Goal: Task Accomplishment & Management: Use online tool/utility

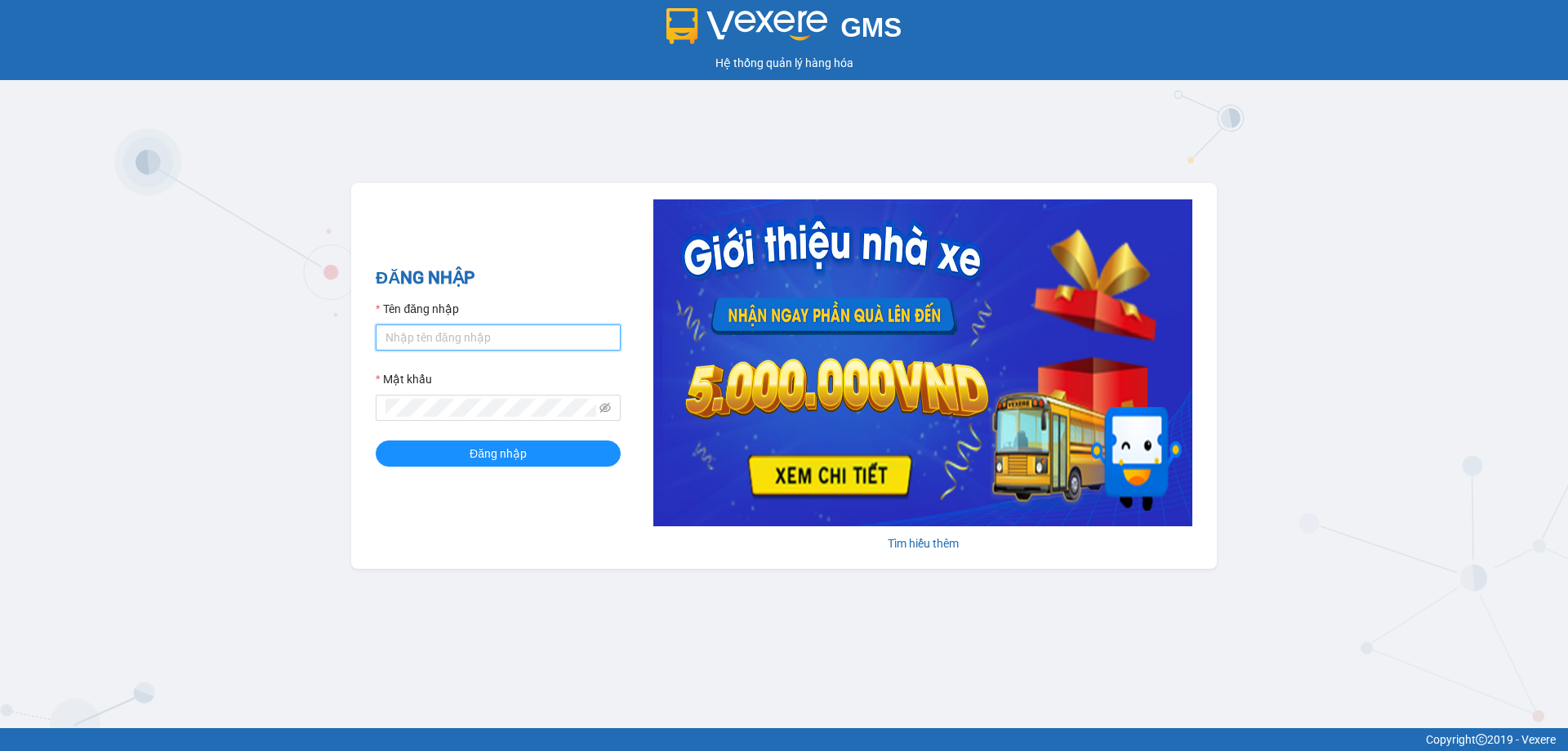
click at [465, 338] on input "Tên đăng nhập" at bounding box center [498, 337] width 245 height 26
type input "na.ct"
click at [415, 452] on button "Đăng nhập" at bounding box center [498, 453] width 245 height 26
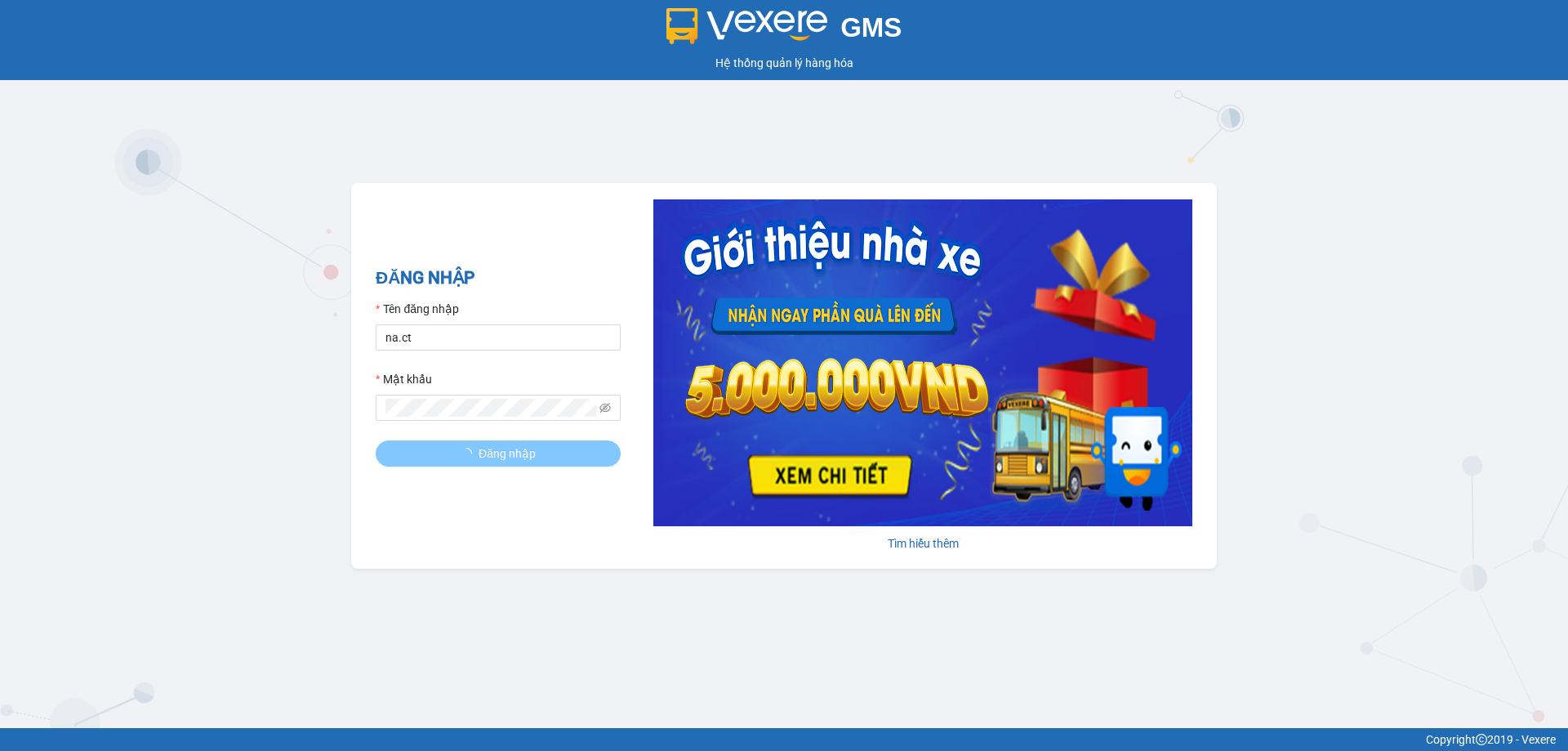
click at [534, 464] on button "Đăng nhập" at bounding box center [498, 453] width 245 height 26
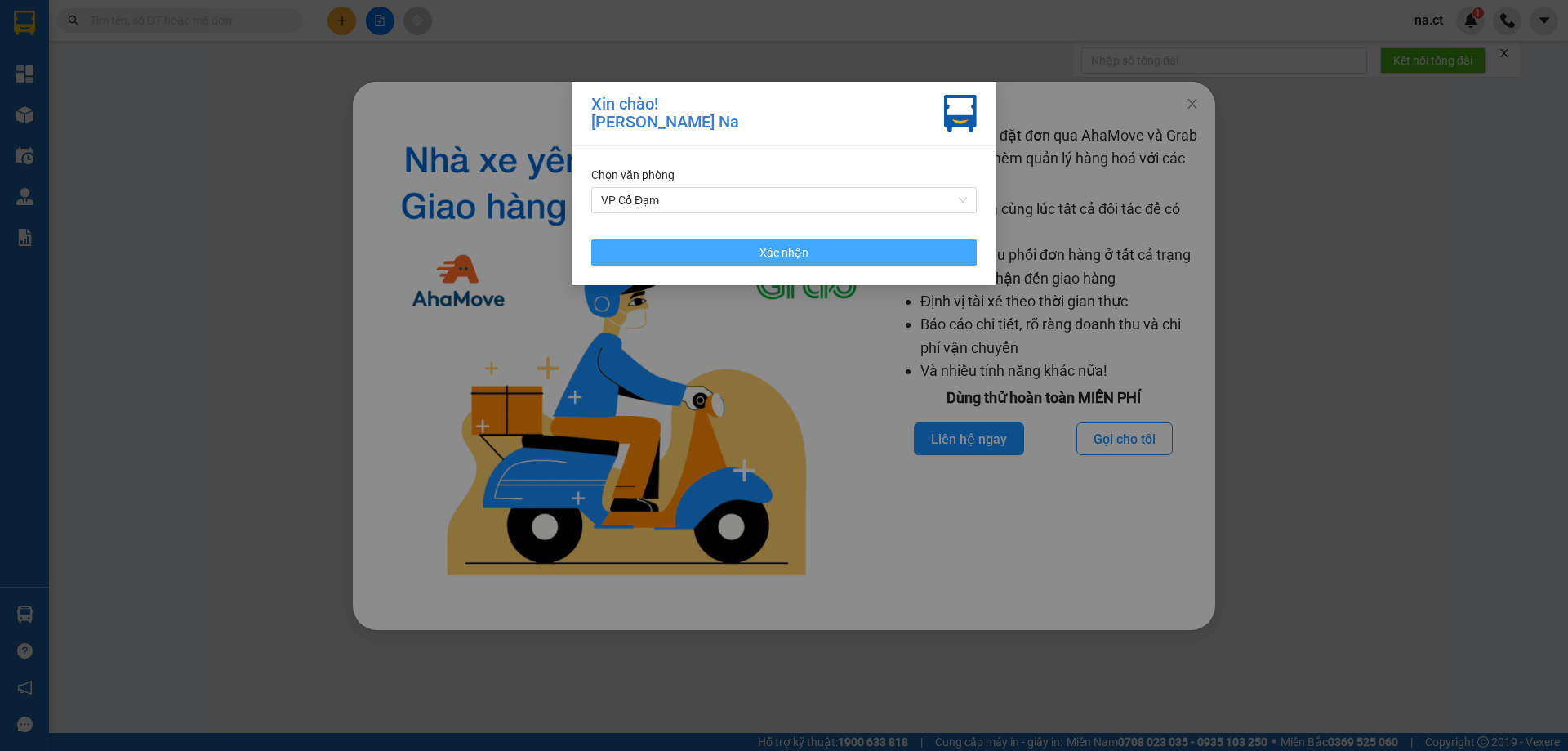
click at [778, 248] on span "Xác nhận" at bounding box center [783, 253] width 49 height 18
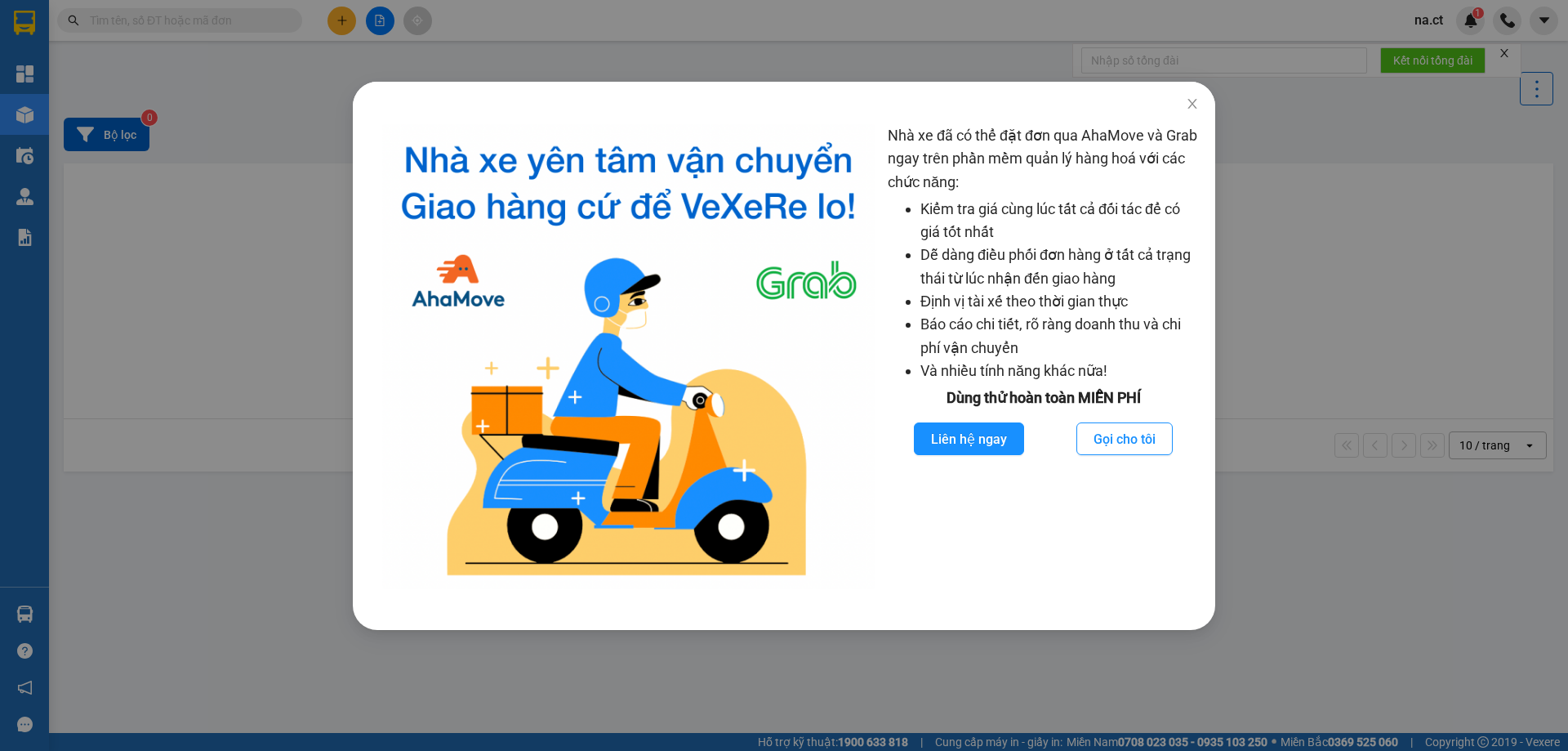
click at [770, 253] on img at bounding box center [628, 357] width 492 height 465
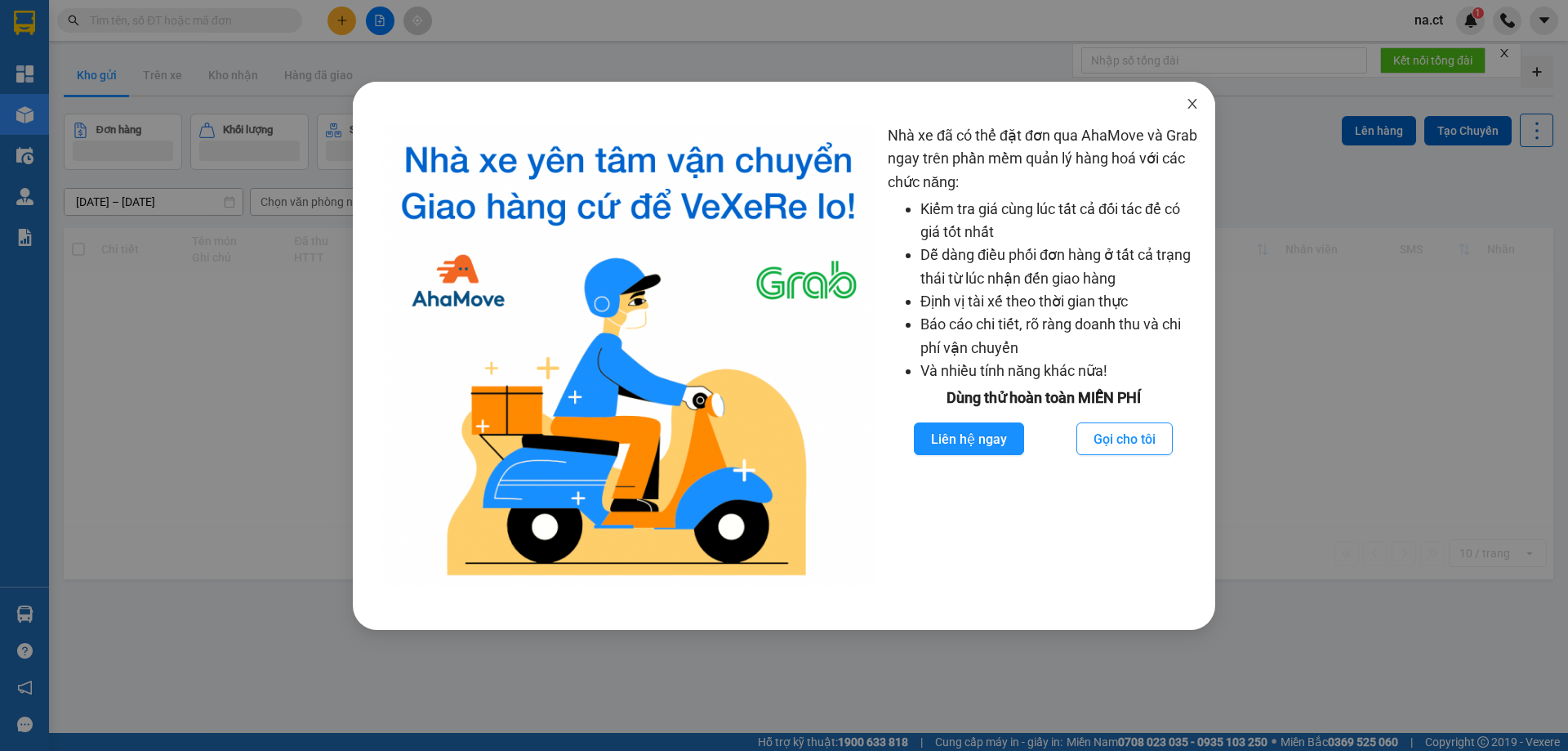
click at [1202, 99] on span "Close" at bounding box center [1191, 104] width 46 height 46
